Goal: Task Accomplishment & Management: Manage account settings

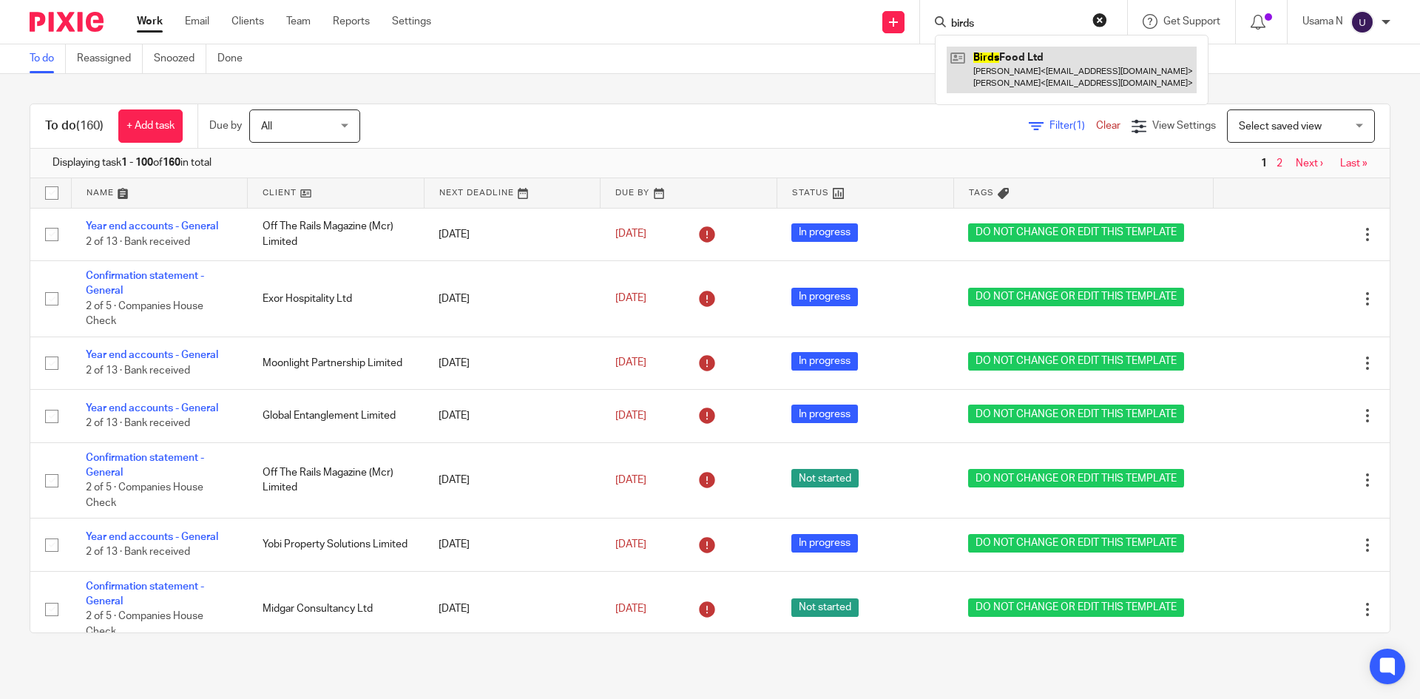
type input "birds"
click at [990, 55] on link at bounding box center [1071, 70] width 250 height 46
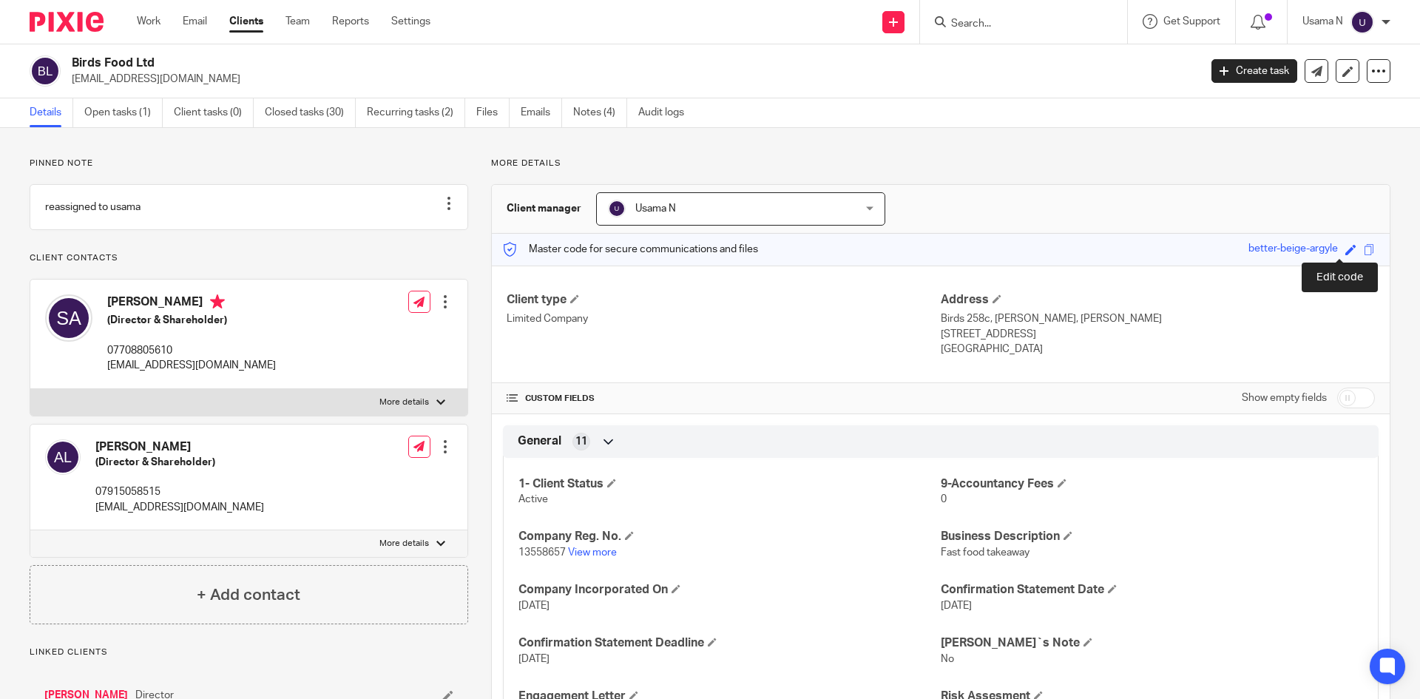
click at [1345, 250] on span at bounding box center [1350, 249] width 11 height 11
click at [1264, 248] on input "better-beige-argyle" at bounding box center [1249, 249] width 222 height 17
type input "better-beige-argyle-elk"
click at [1312, 248] on link "Save" at bounding box center [1323, 249] width 23 height 15
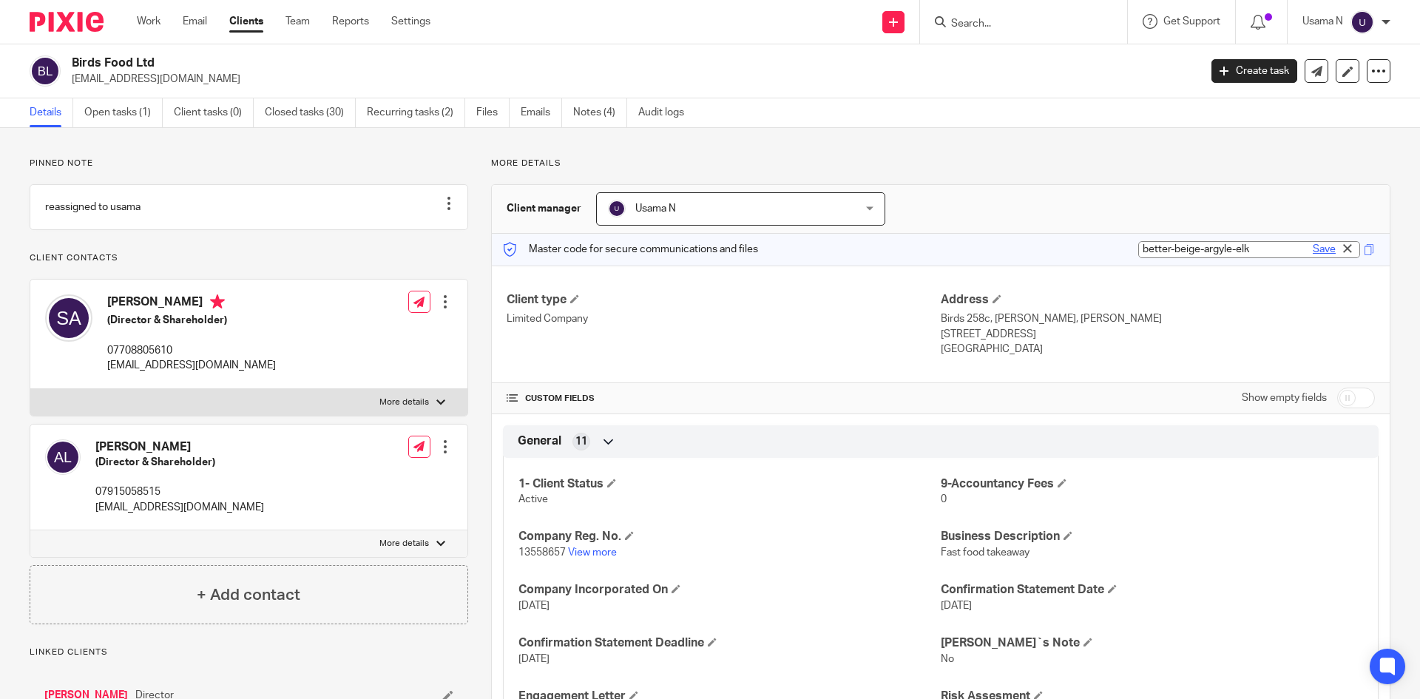
type input "better-beige-argyle-elk"
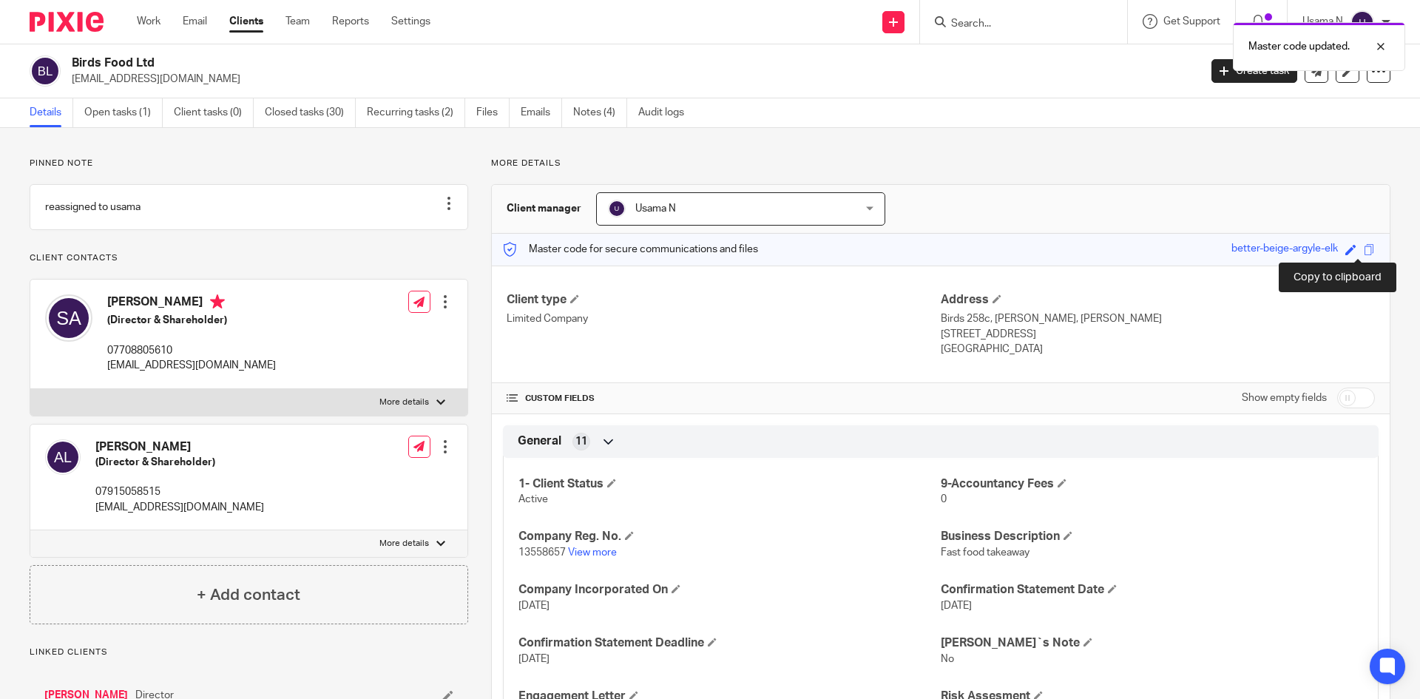
click at [1363, 244] on span at bounding box center [1368, 249] width 11 height 11
